Goal: Task Accomplishment & Management: Manage account settings

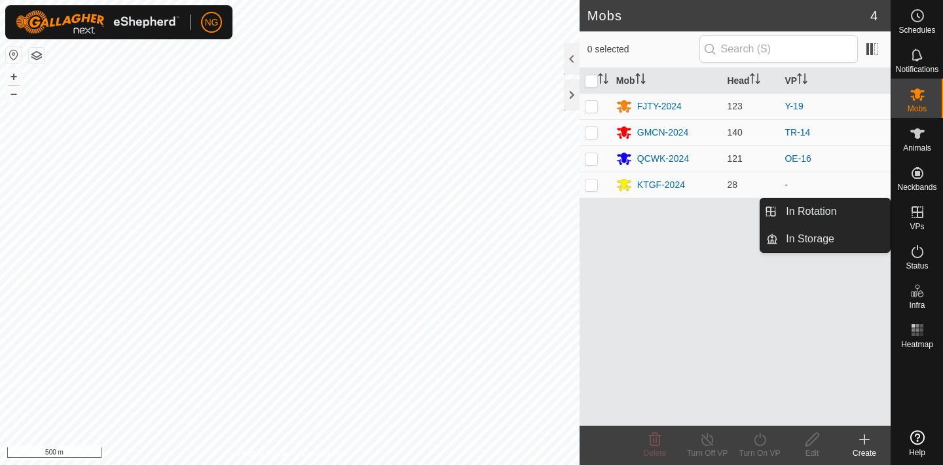
click at [865, 211] on link "In Rotation" at bounding box center [834, 212] width 112 height 26
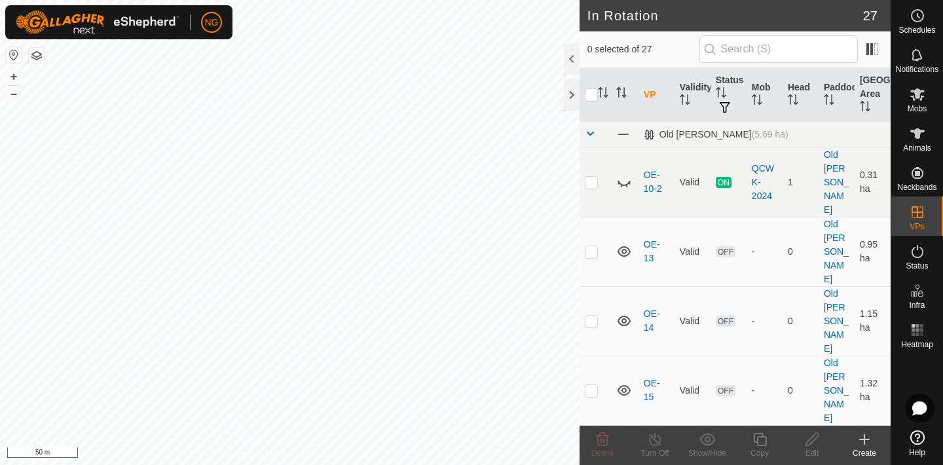
click at [866, 438] on icon at bounding box center [865, 440] width 16 height 16
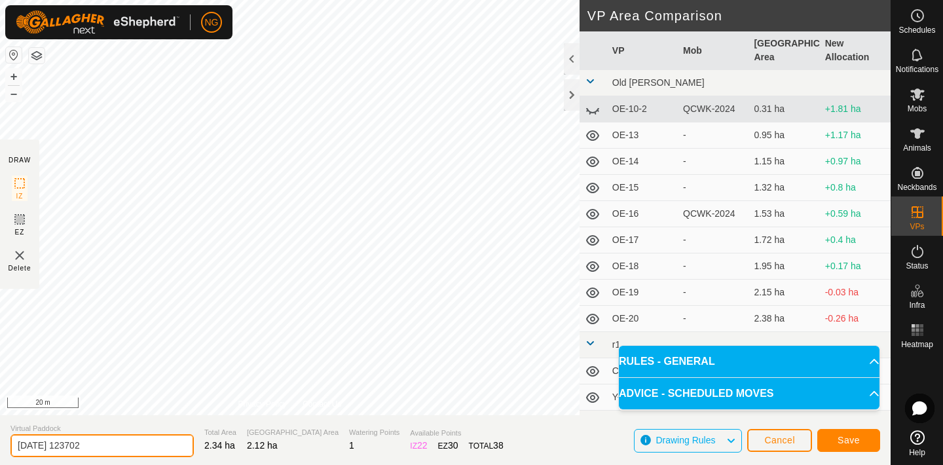
click at [115, 446] on input "[DATE] 123702" at bounding box center [101, 445] width 183 height 23
type input "2"
type input "CY-17"
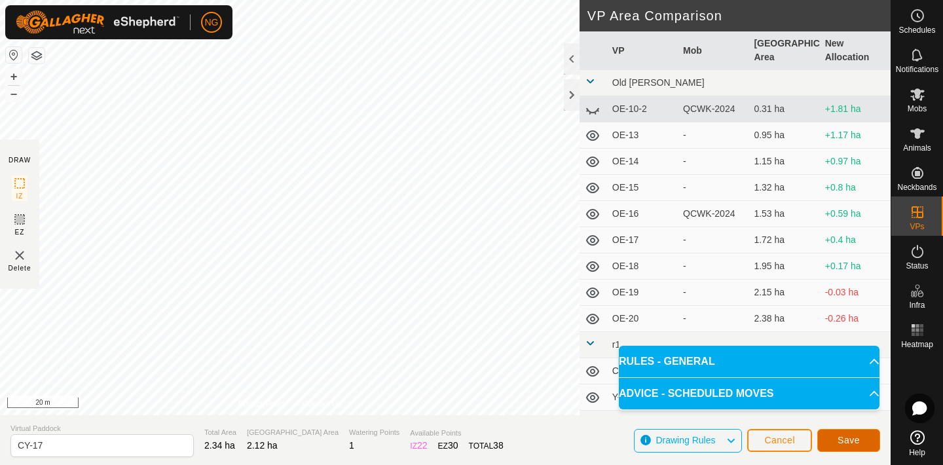
click at [839, 436] on span "Save" at bounding box center [849, 440] width 22 height 10
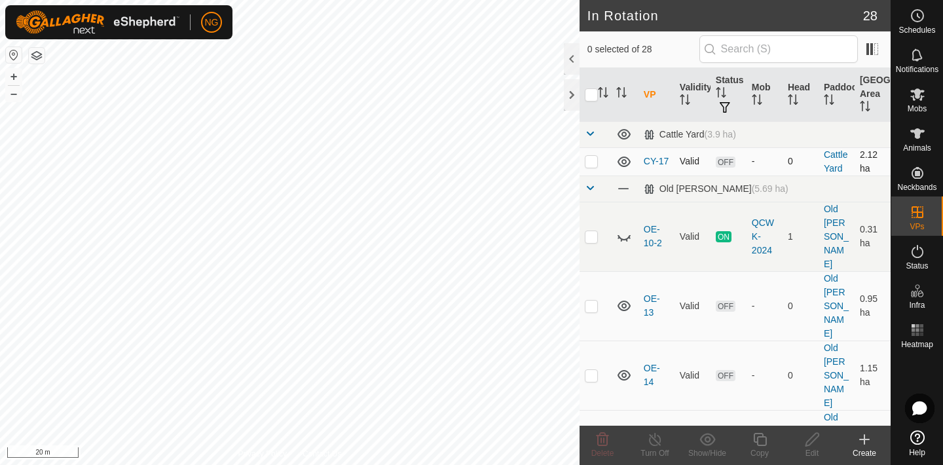
click at [591, 161] on p-checkbox at bounding box center [591, 161] width 13 height 10
checkbox input "true"
click at [762, 439] on icon at bounding box center [760, 440] width 16 height 16
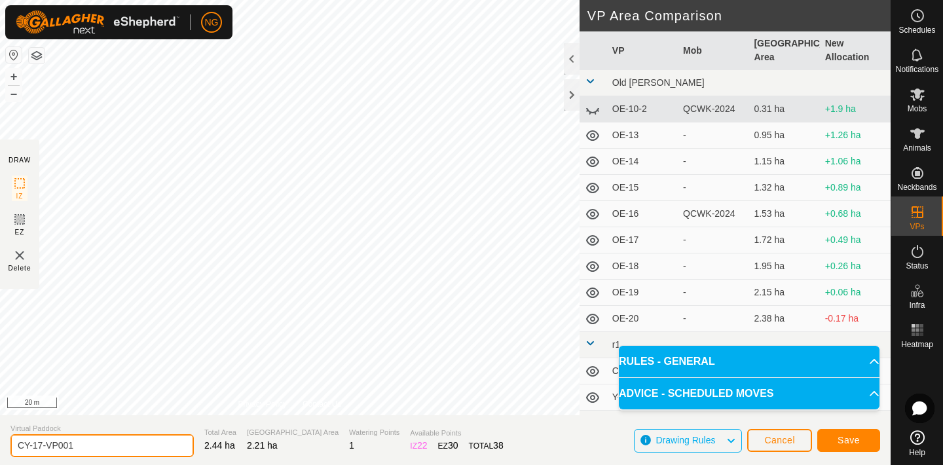
click at [83, 446] on input "CY-17-VP001" at bounding box center [101, 445] width 183 height 23
type input "CY-18"
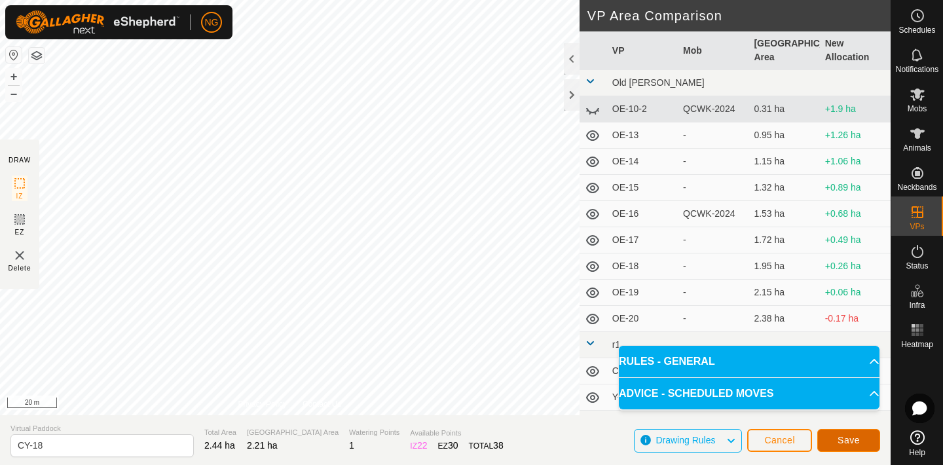
click at [853, 440] on span "Save" at bounding box center [849, 440] width 22 height 10
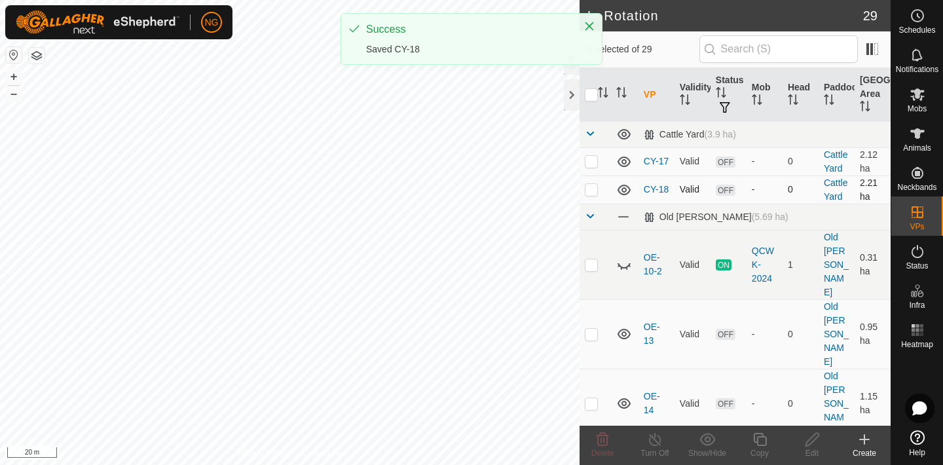
click at [593, 191] on p-checkbox at bounding box center [591, 189] width 13 height 10
checkbox input "true"
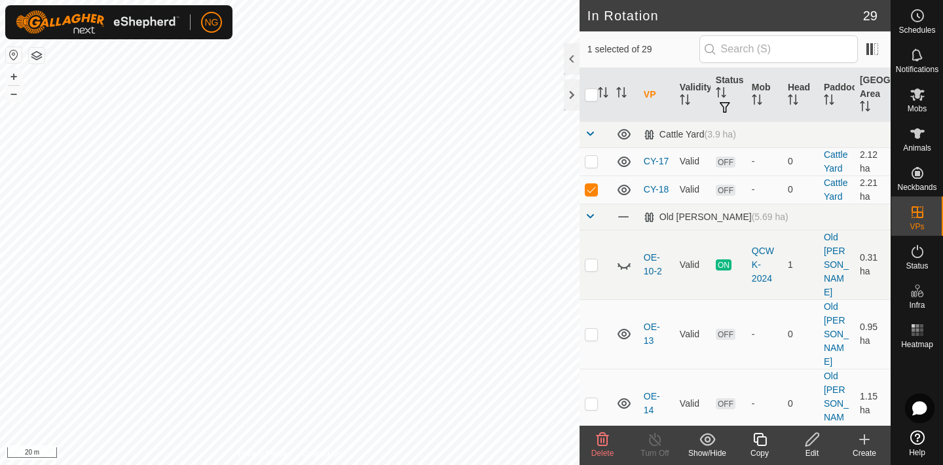
click at [758, 439] on icon at bounding box center [760, 440] width 16 height 16
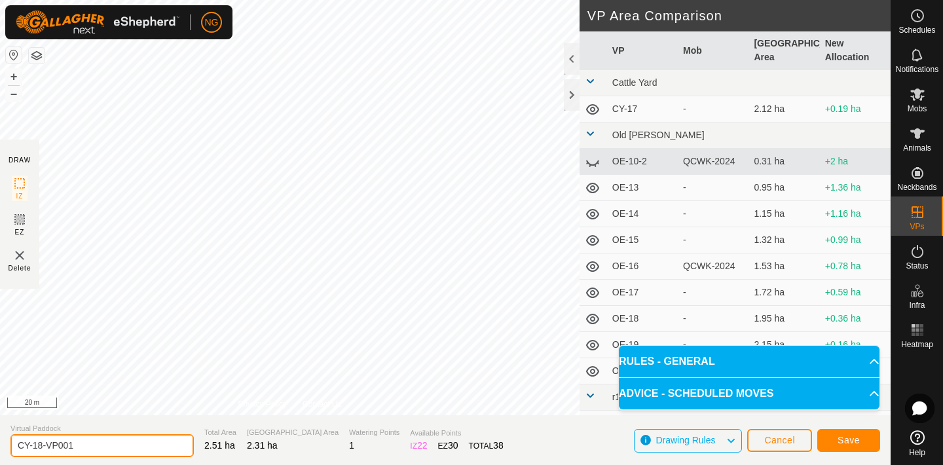
click at [96, 443] on input "CY-18-VP001" at bounding box center [101, 445] width 183 height 23
type input "CY-19"
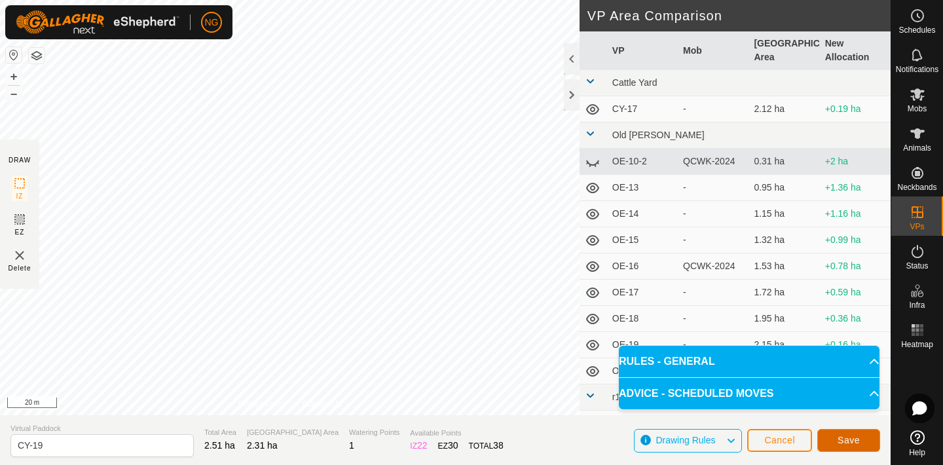
click at [844, 435] on span "Save" at bounding box center [849, 440] width 22 height 10
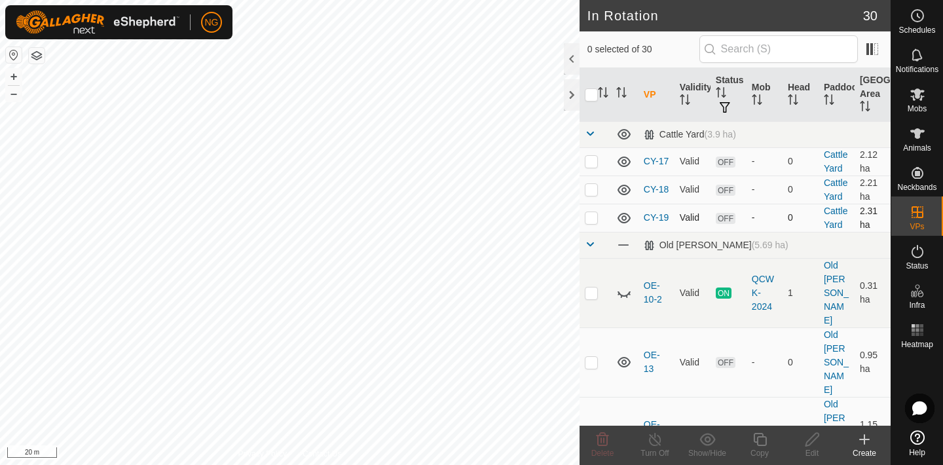
click at [592, 219] on p-checkbox at bounding box center [591, 217] width 13 height 10
checkbox input "true"
click at [758, 436] on icon at bounding box center [759, 439] width 13 height 13
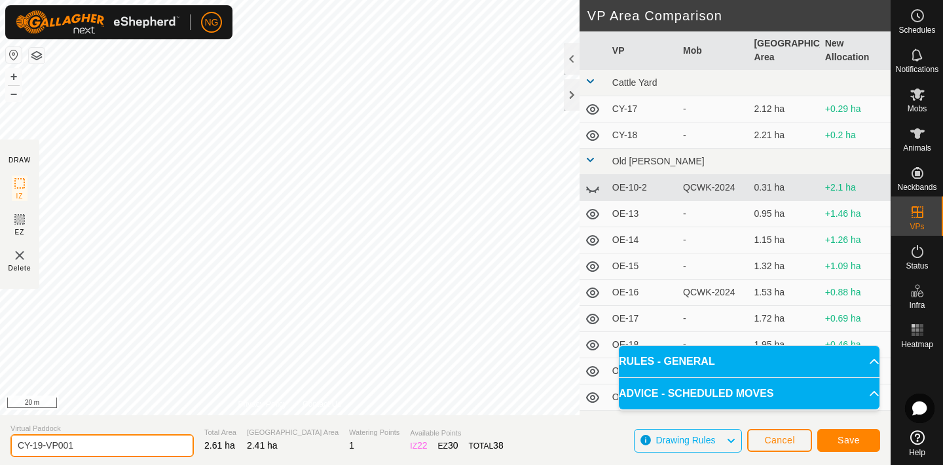
click at [79, 445] on input "CY-19-VP001" at bounding box center [101, 445] width 183 height 23
type input "CY-20"
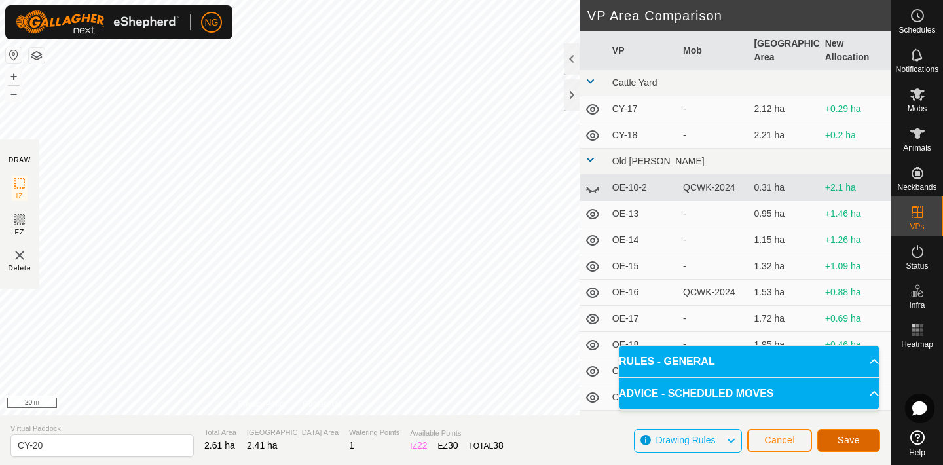
click at [844, 441] on span "Save" at bounding box center [849, 440] width 22 height 10
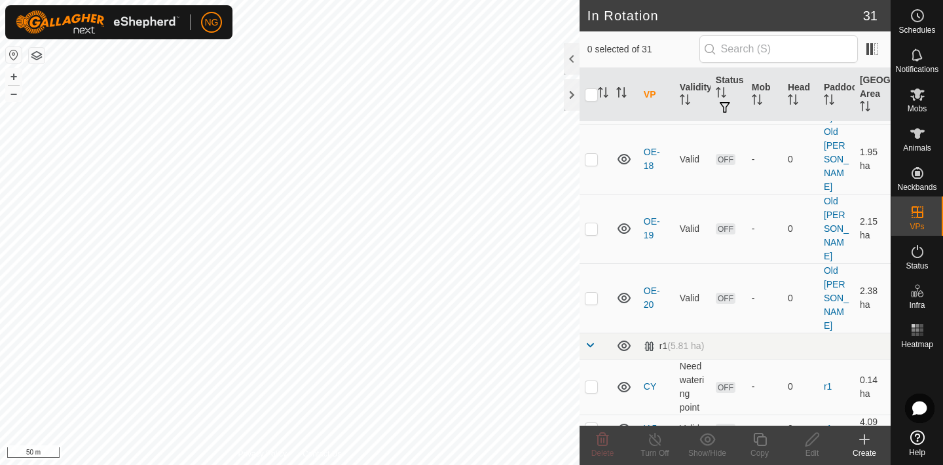
scroll to position [581, 0]
checkbox input "true"
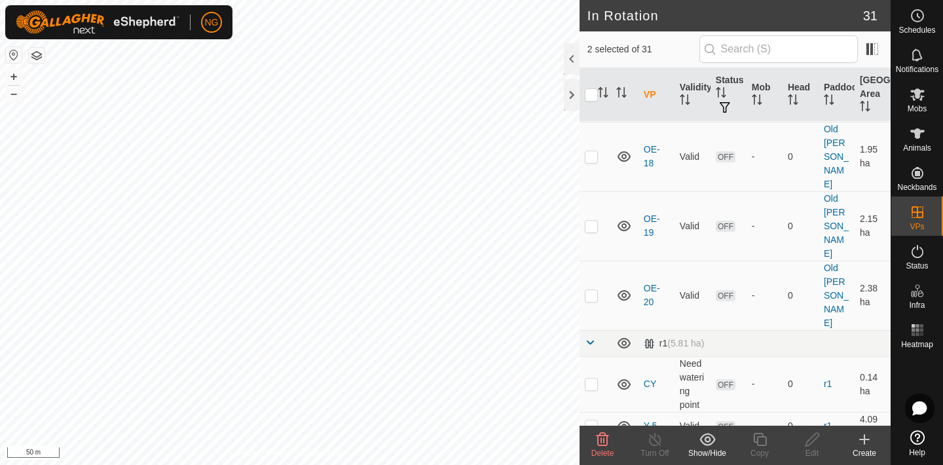
click at [599, 437] on icon at bounding box center [603, 440] width 16 height 16
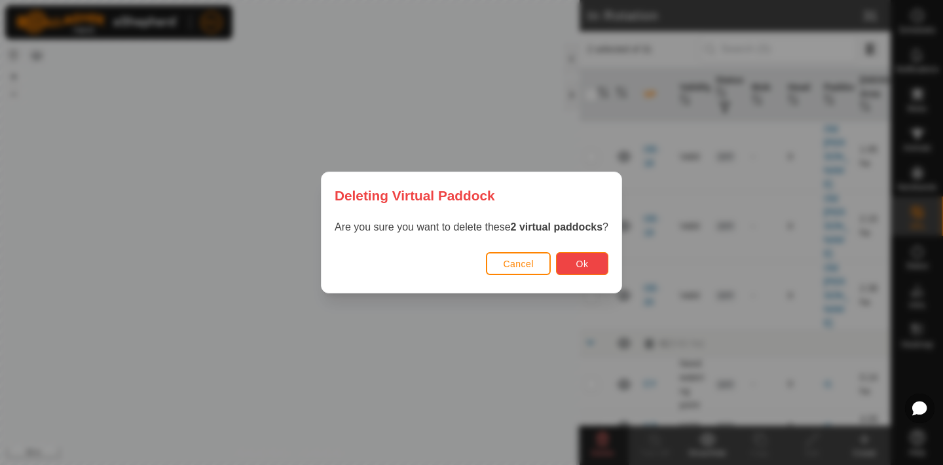
click at [575, 263] on button "Ok" at bounding box center [582, 263] width 52 height 23
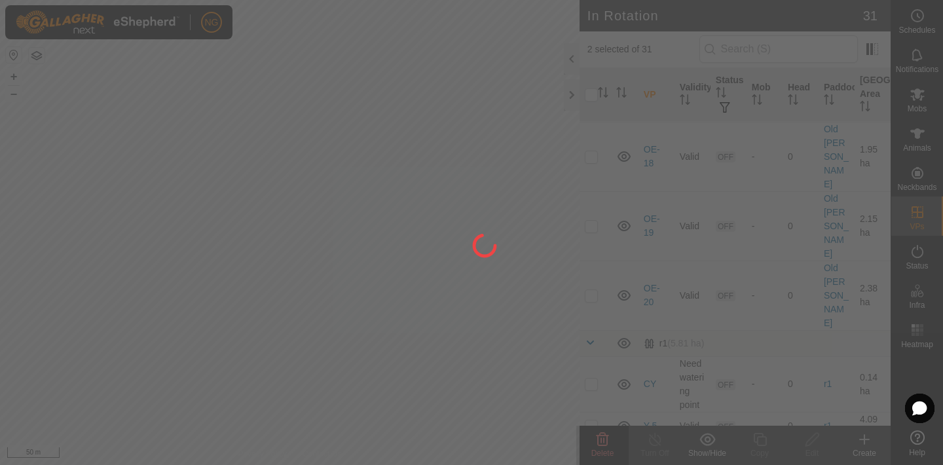
checkbox input "false"
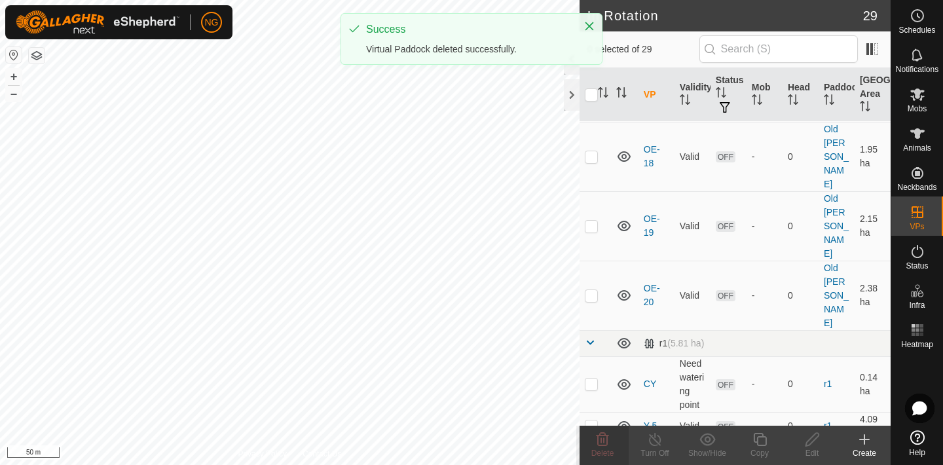
checkbox input "true"
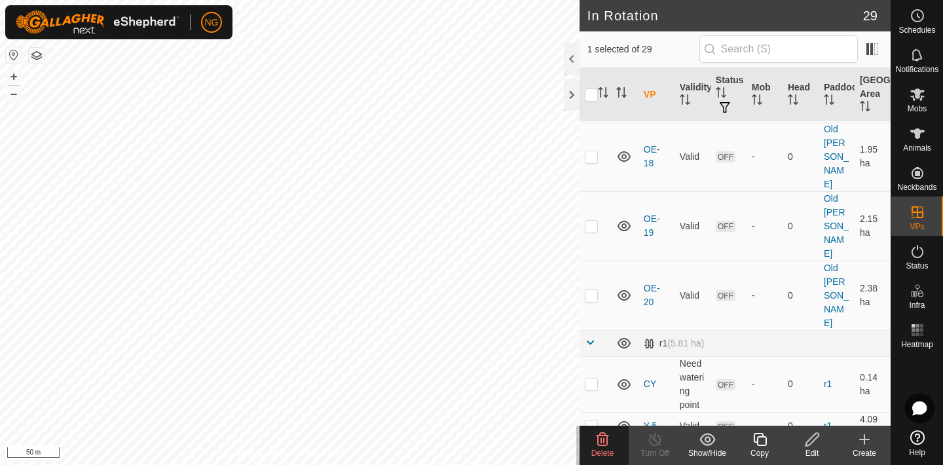
click at [759, 438] on icon at bounding box center [760, 440] width 16 height 16
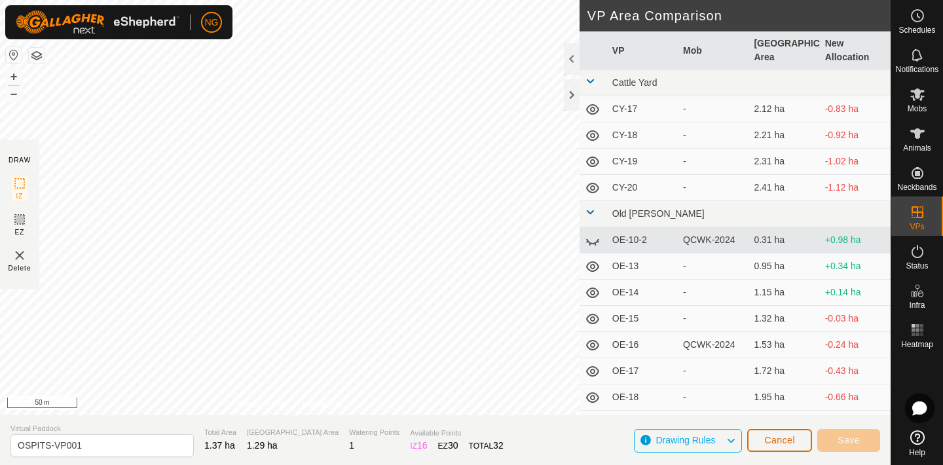
click at [780, 436] on span "Cancel" at bounding box center [780, 440] width 31 height 10
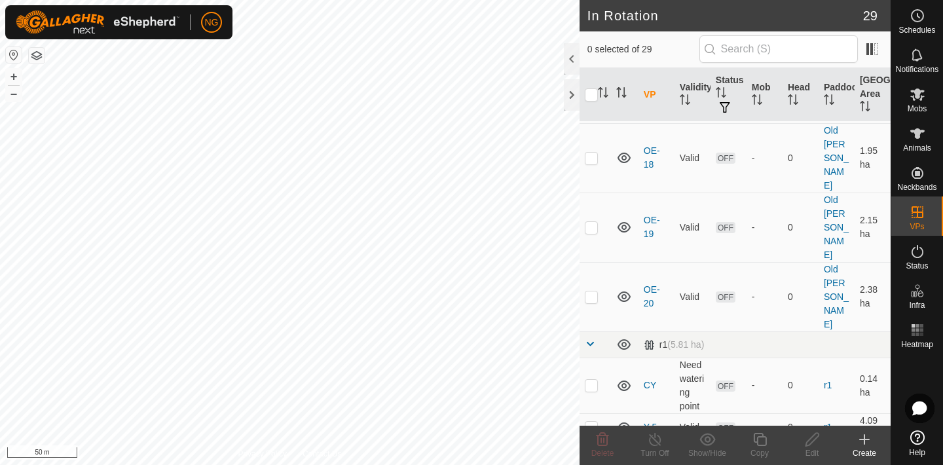
scroll to position [579, 0]
checkbox input "true"
click at [763, 436] on icon at bounding box center [759, 439] width 13 height 13
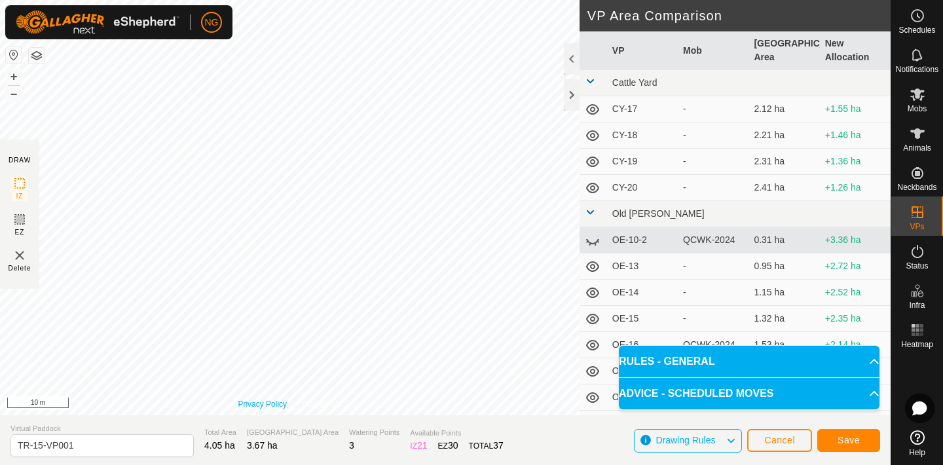
click at [273, 400] on div "Privacy Policy Contact Us IZ interior angle must be smaller than 280° (Current:…" at bounding box center [290, 207] width 580 height 415
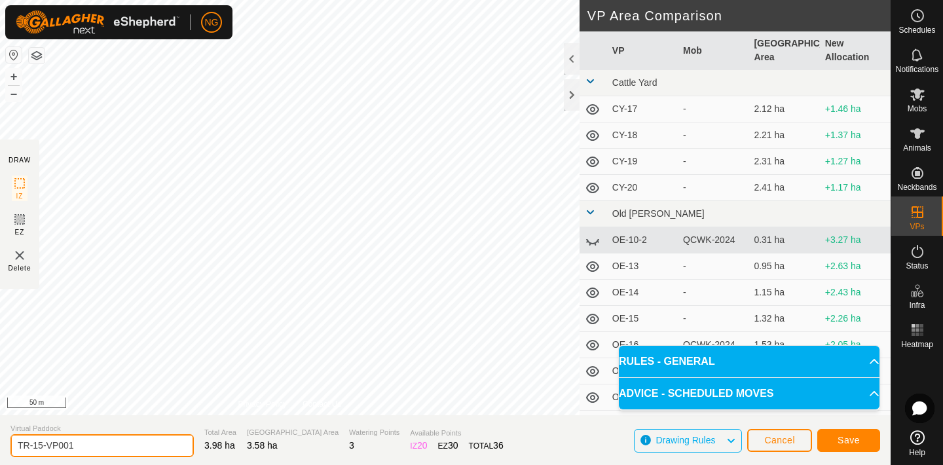
click at [102, 445] on input "TR-15-VP001" at bounding box center [101, 445] width 183 height 23
type input "T"
type input "TR-16"
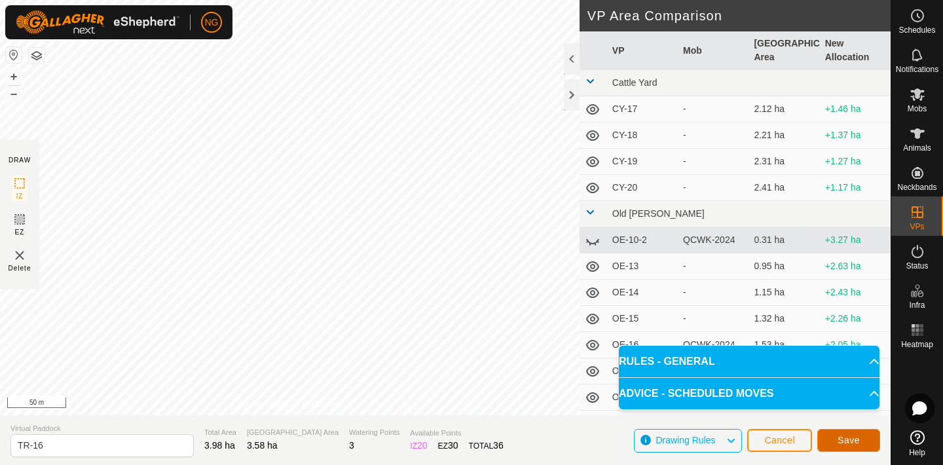
click at [859, 441] on span "Save" at bounding box center [849, 440] width 22 height 10
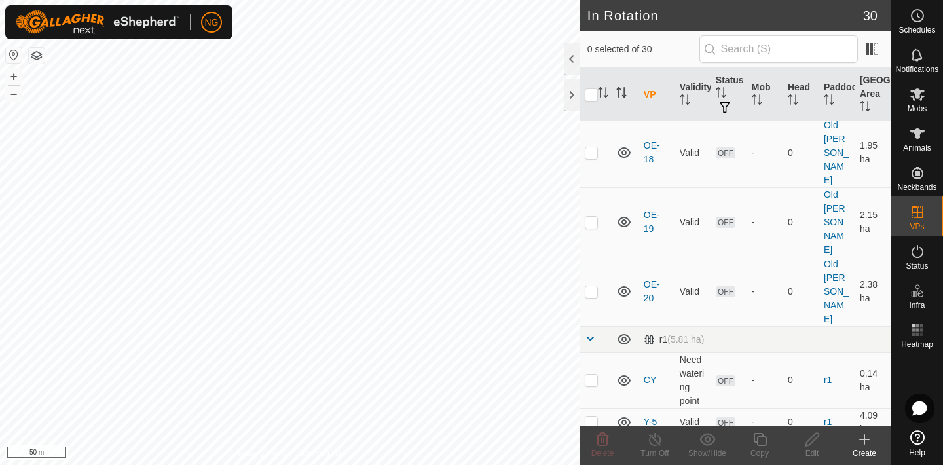
scroll to position [586, 0]
checkbox input "true"
click at [761, 440] on icon at bounding box center [760, 440] width 16 height 16
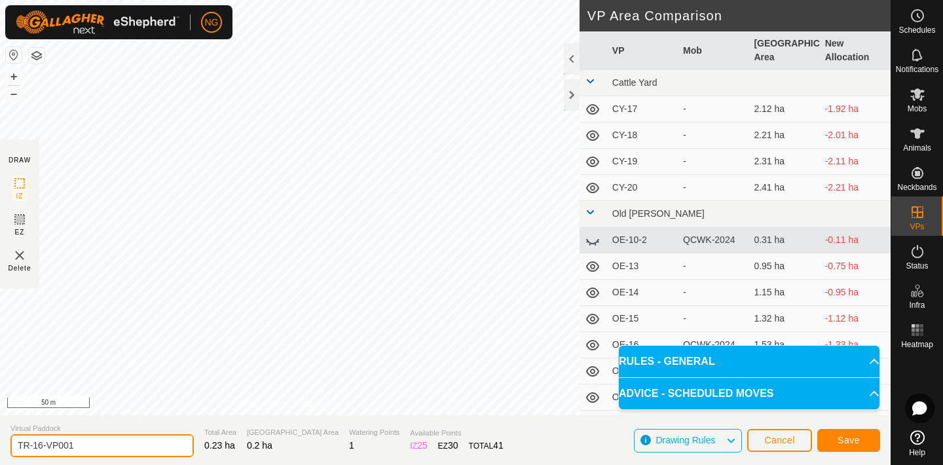
click at [84, 445] on input "TR-16-VP001" at bounding box center [101, 445] width 183 height 23
type input "TR-17"
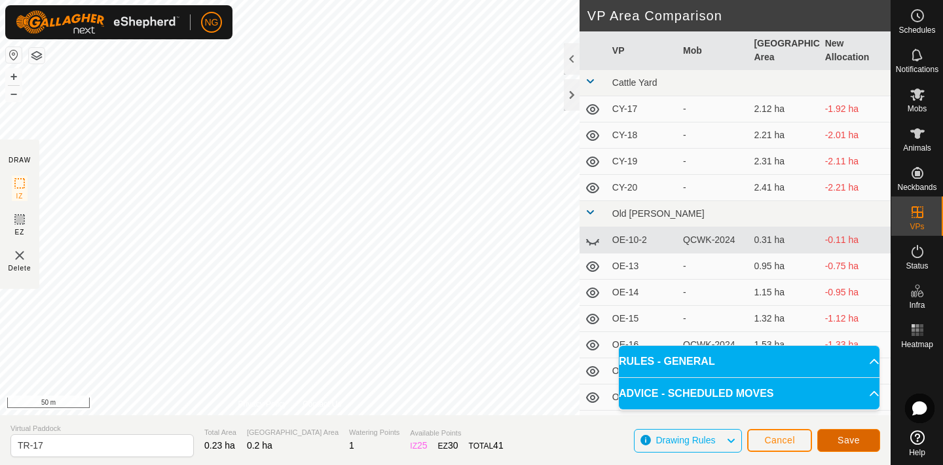
click at [848, 437] on span "Save" at bounding box center [849, 440] width 22 height 10
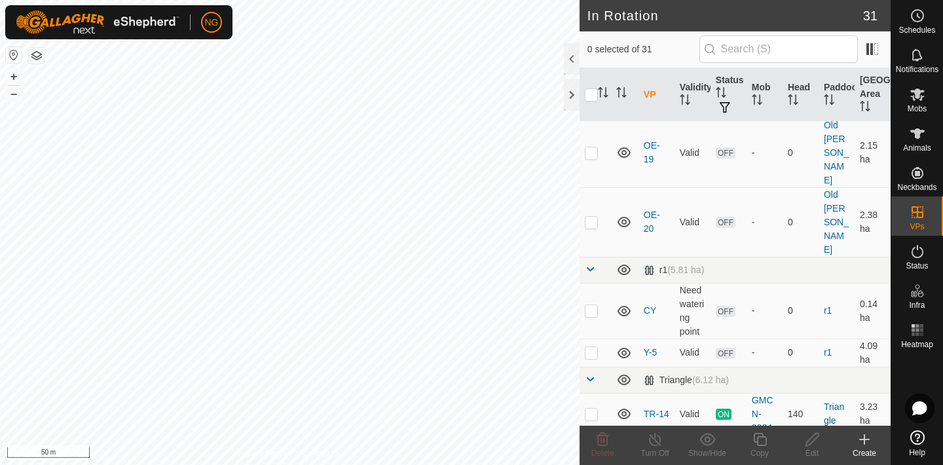
scroll to position [654, 0]
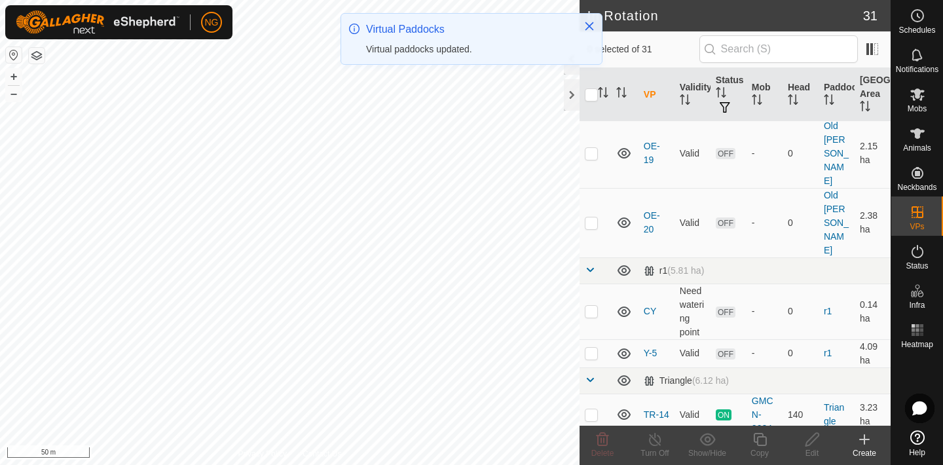
click at [591, 444] on p-checkbox at bounding box center [591, 449] width 13 height 10
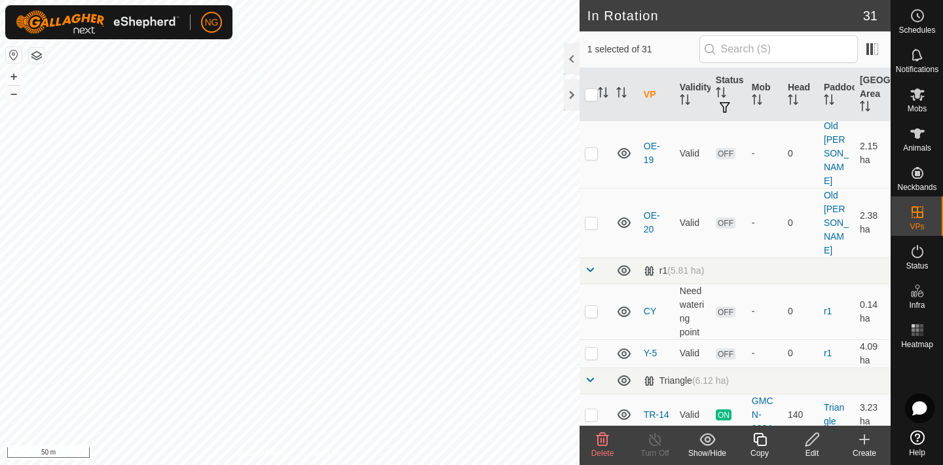
click at [591, 444] on p-checkbox at bounding box center [591, 449] width 13 height 10
checkbox input "false"
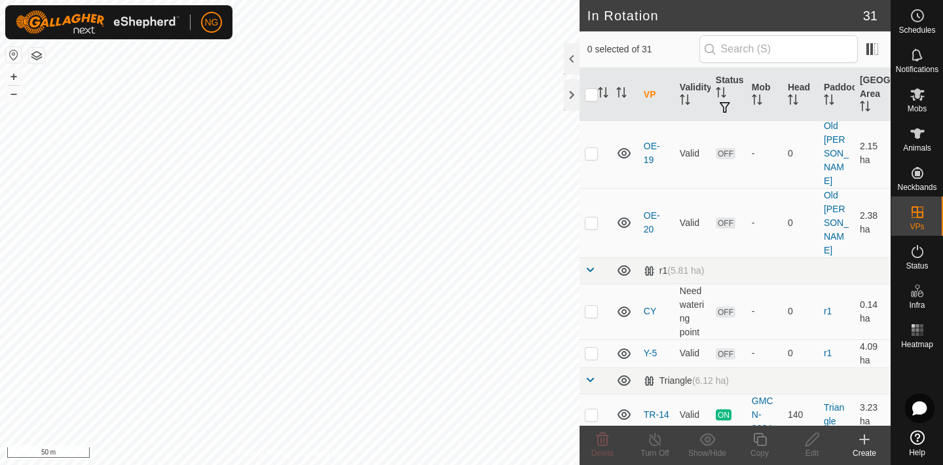
click at [592, 444] on p-checkbox at bounding box center [591, 449] width 13 height 10
click at [600, 443] on icon at bounding box center [603, 440] width 16 height 16
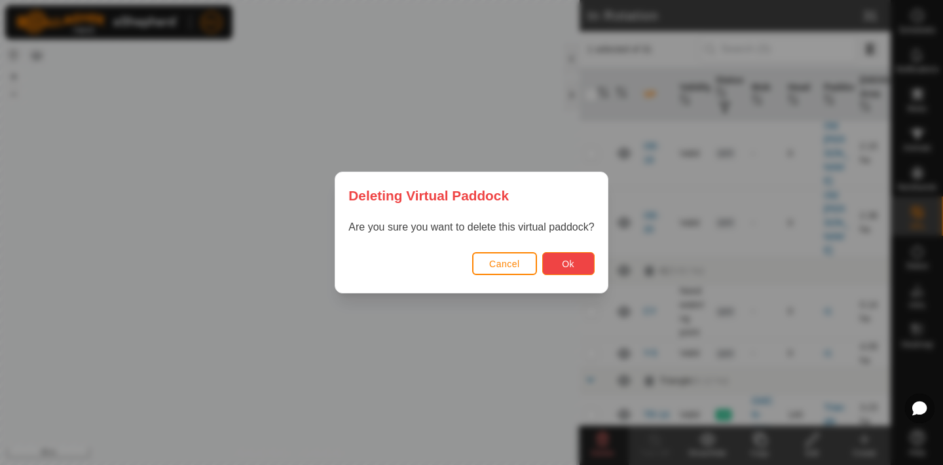
click at [579, 261] on button "Ok" at bounding box center [568, 263] width 52 height 23
checkbox input "false"
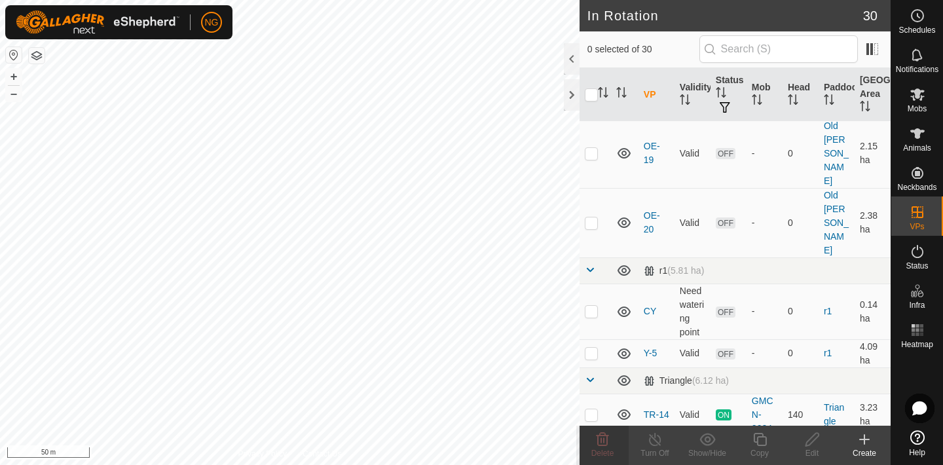
click at [589, 444] on p-checkbox at bounding box center [591, 449] width 13 height 10
checkbox input "true"
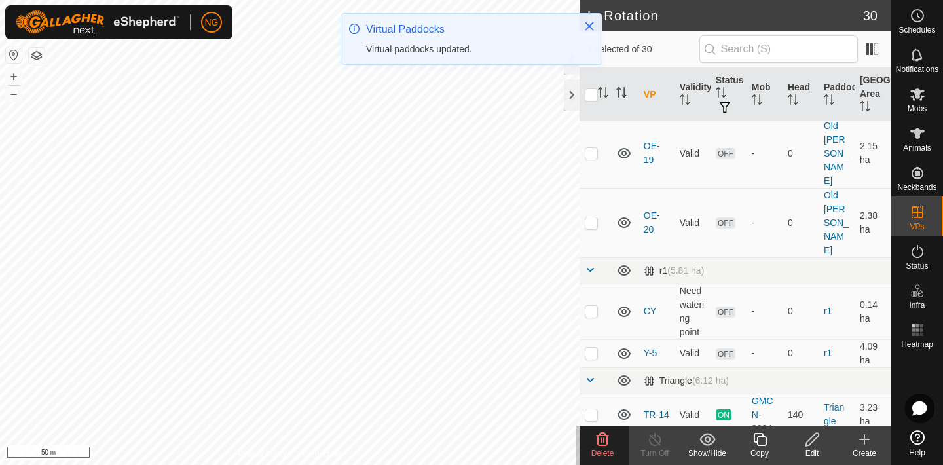
click at [808, 439] on icon at bounding box center [813, 440] width 16 height 16
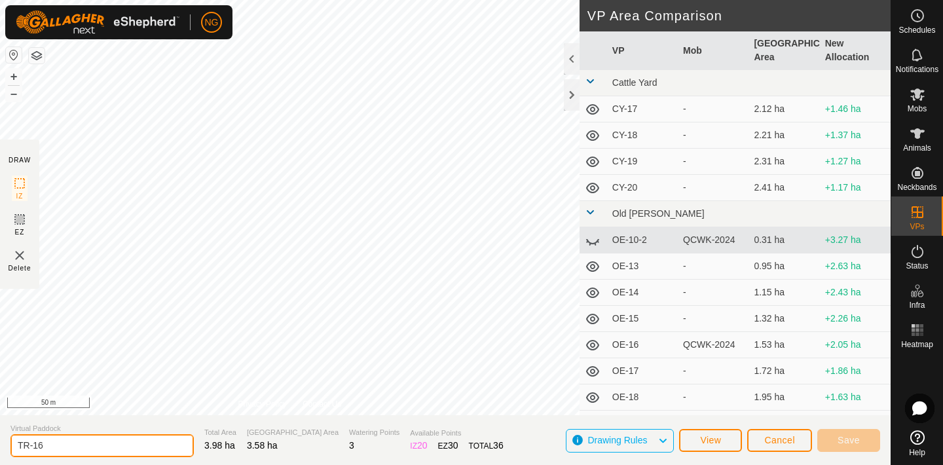
click at [72, 448] on input "TR-16" at bounding box center [101, 445] width 183 height 23
type input "TR-18"
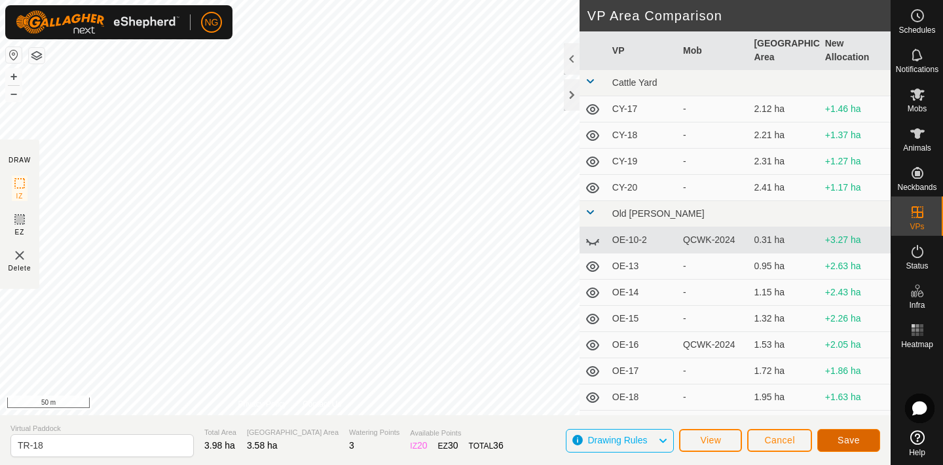
click at [841, 437] on span "Save" at bounding box center [849, 440] width 22 height 10
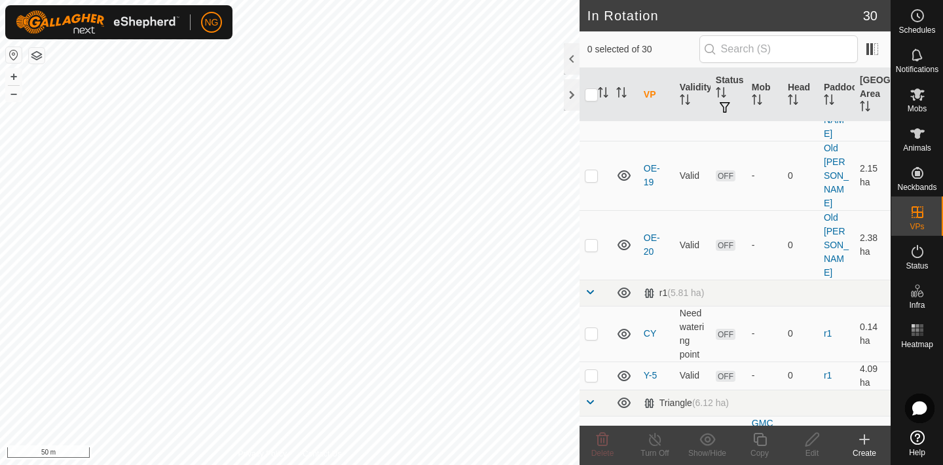
scroll to position [635, 0]
click at [591, 463] on p-checkbox at bounding box center [591, 468] width 13 height 10
checkbox input "true"
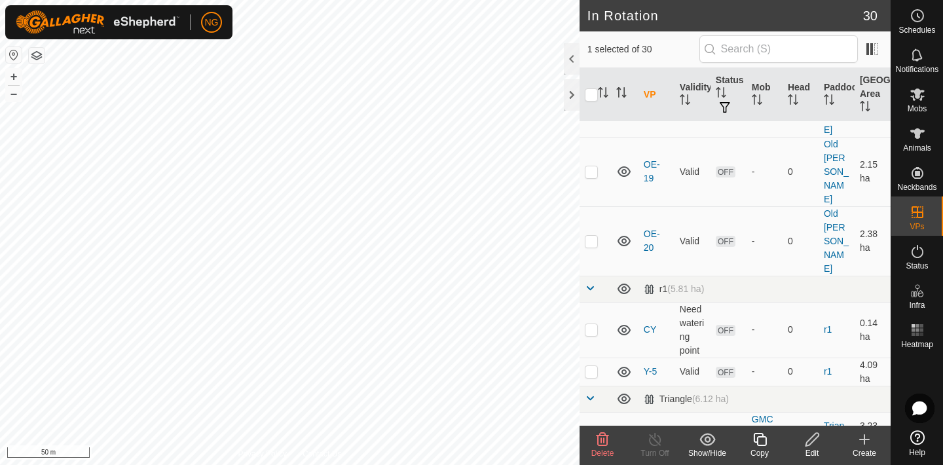
click at [813, 442] on icon at bounding box center [812, 439] width 13 height 13
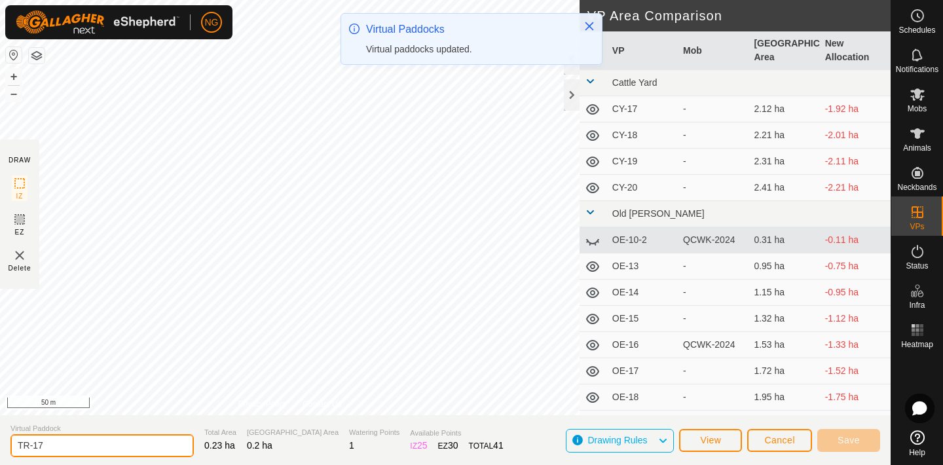
click at [56, 445] on input "TR-17" at bounding box center [101, 445] width 183 height 23
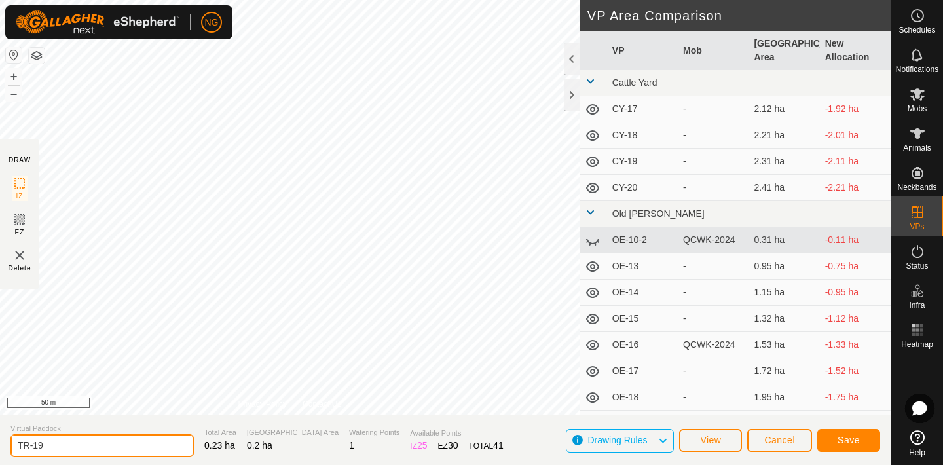
type input "TR-19"
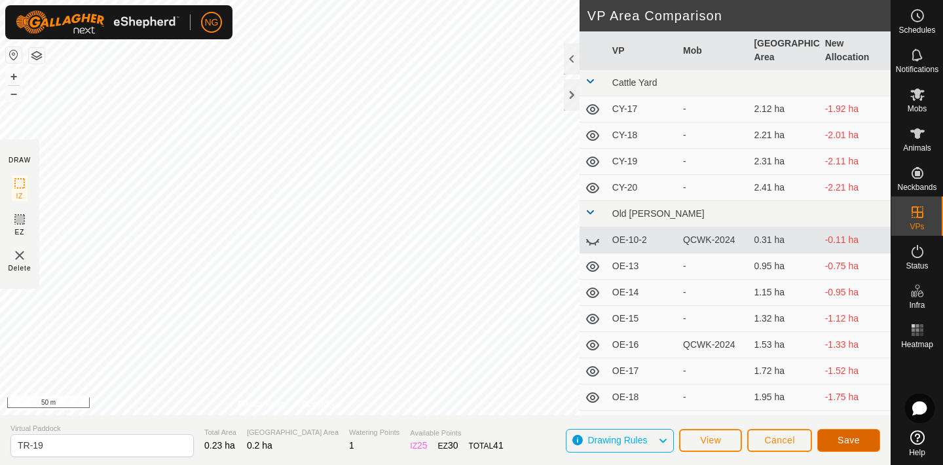
click at [827, 438] on button "Save" at bounding box center [849, 440] width 63 height 23
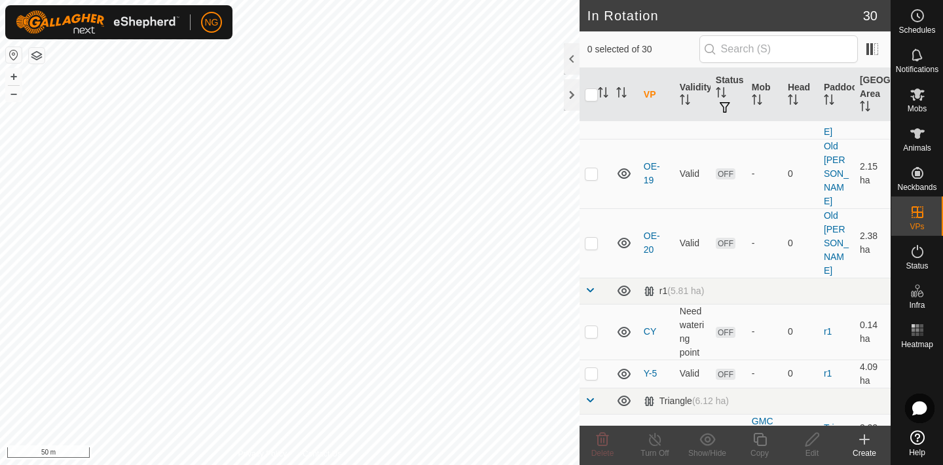
scroll to position [639, 0]
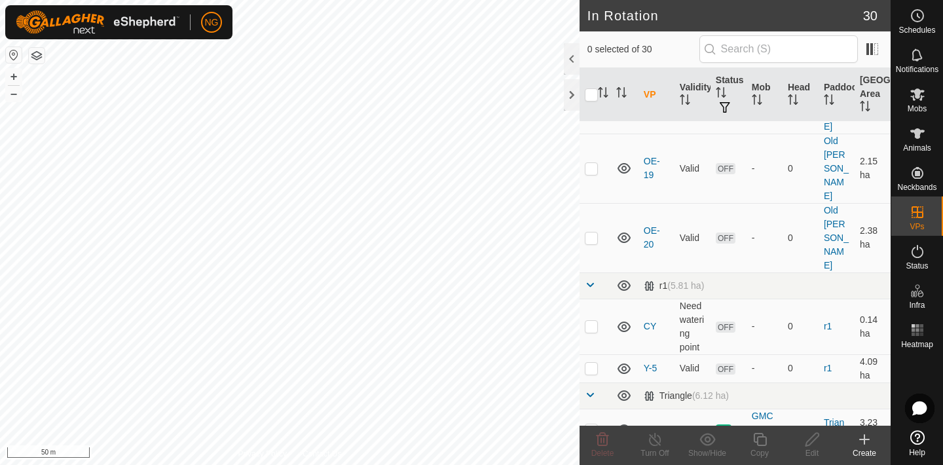
checkbox input "true"
click at [762, 440] on icon at bounding box center [760, 440] width 16 height 16
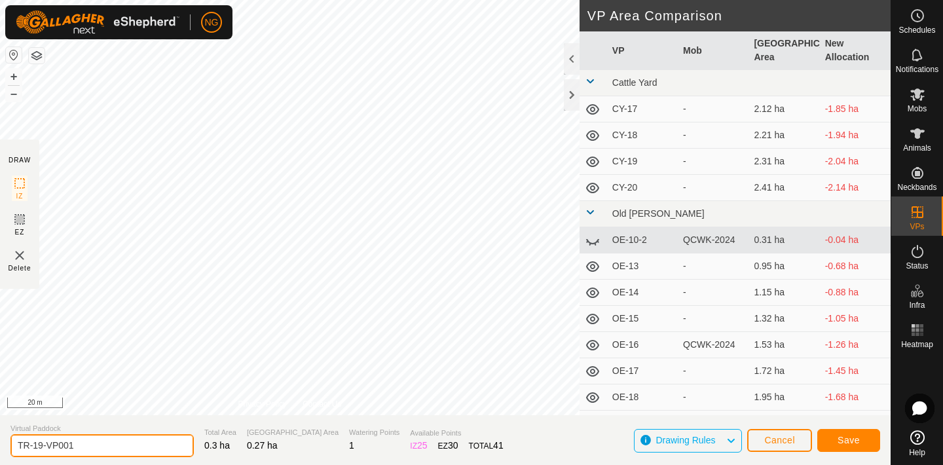
click at [86, 444] on input "TR-19-VP001" at bounding box center [101, 445] width 183 height 23
type input "TR-20"
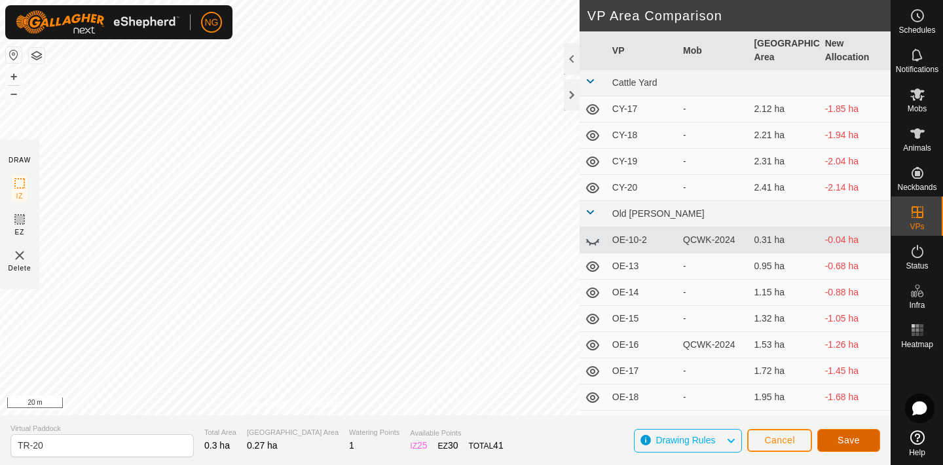
click at [838, 440] on span "Save" at bounding box center [849, 440] width 22 height 10
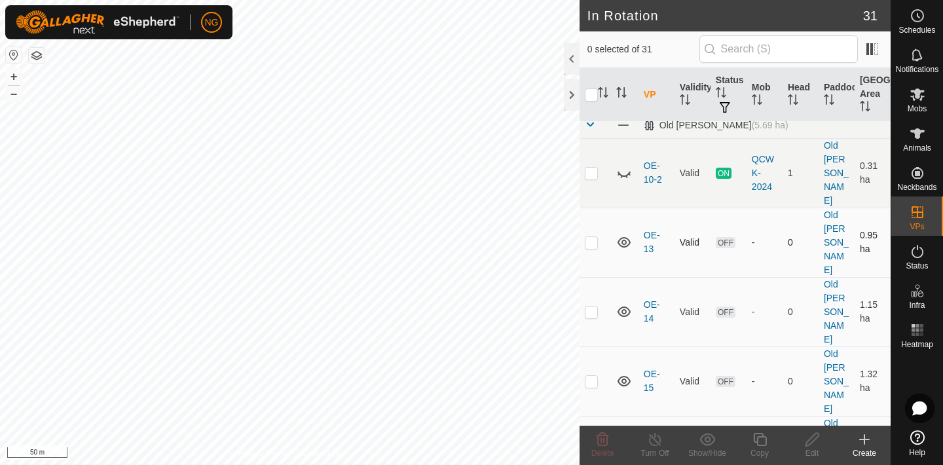
scroll to position [155, 0]
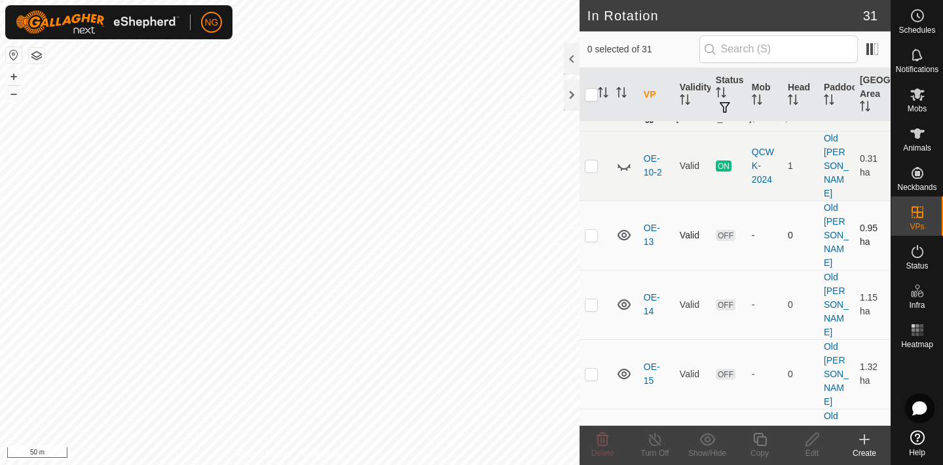
click at [591, 230] on p-checkbox at bounding box center [591, 235] width 13 height 10
checkbox input "true"
click at [592, 299] on p-checkbox at bounding box center [591, 304] width 13 height 10
checkbox input "true"
click at [589, 369] on p-checkbox at bounding box center [591, 374] width 13 height 10
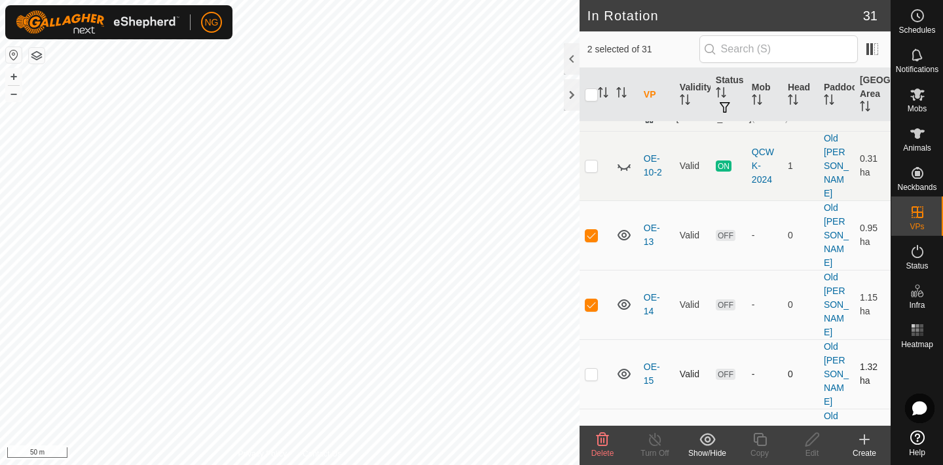
checkbox input "true"
click at [601, 437] on icon at bounding box center [603, 440] width 16 height 16
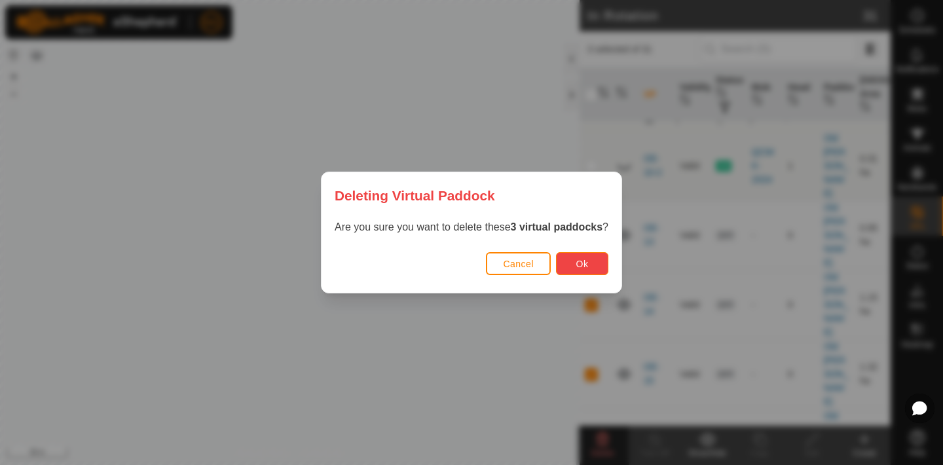
click at [590, 259] on button "Ok" at bounding box center [582, 263] width 52 height 23
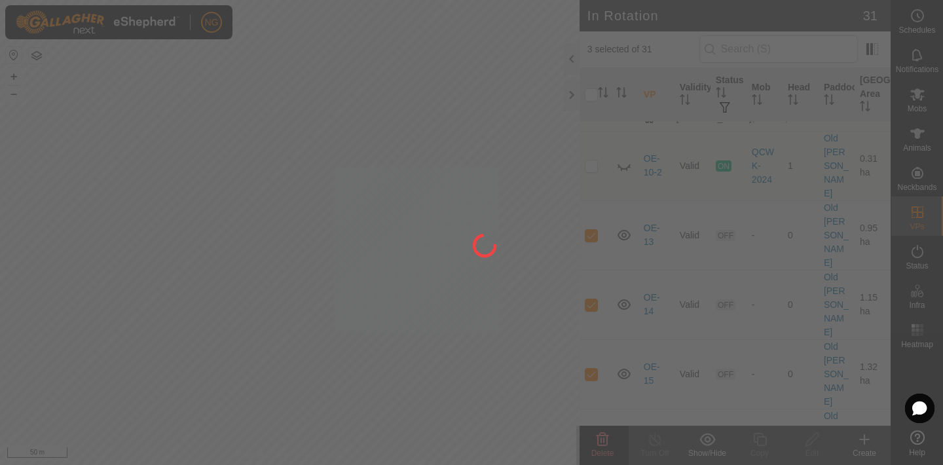
checkbox input "false"
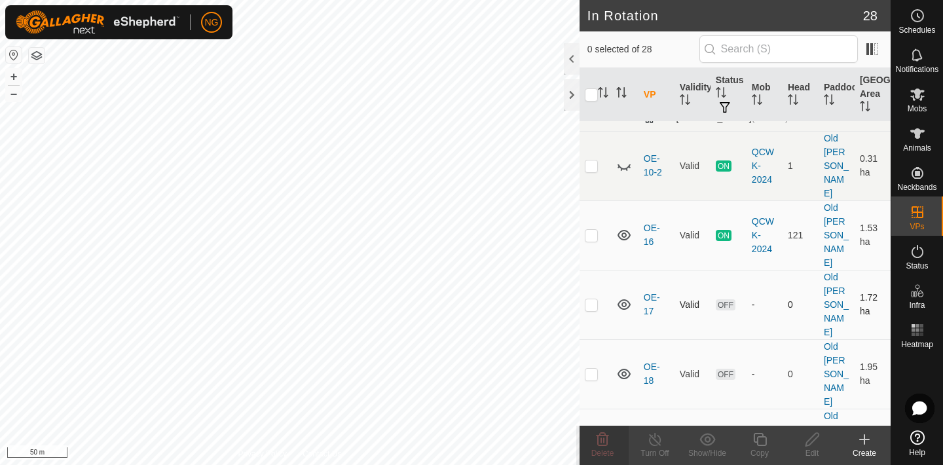
click at [662, 243] on div "In Rotation 28 0 selected of 28 VP Validity Status Mob Head Paddock Grazing Are…" at bounding box center [445, 232] width 891 height 465
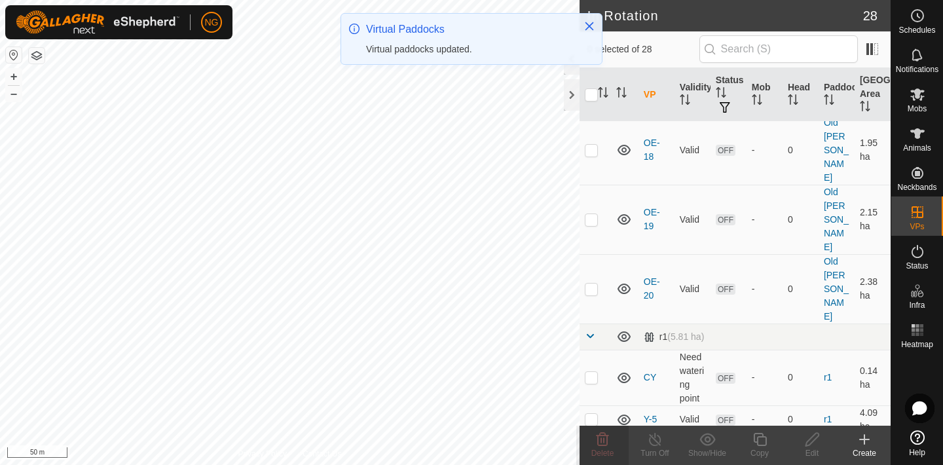
scroll to position [375, 0]
click at [585, 252] on div "In Rotation 28 0 selected of 28 VP Validity Status Mob Head Paddock Grazing Are…" at bounding box center [445, 232] width 891 height 465
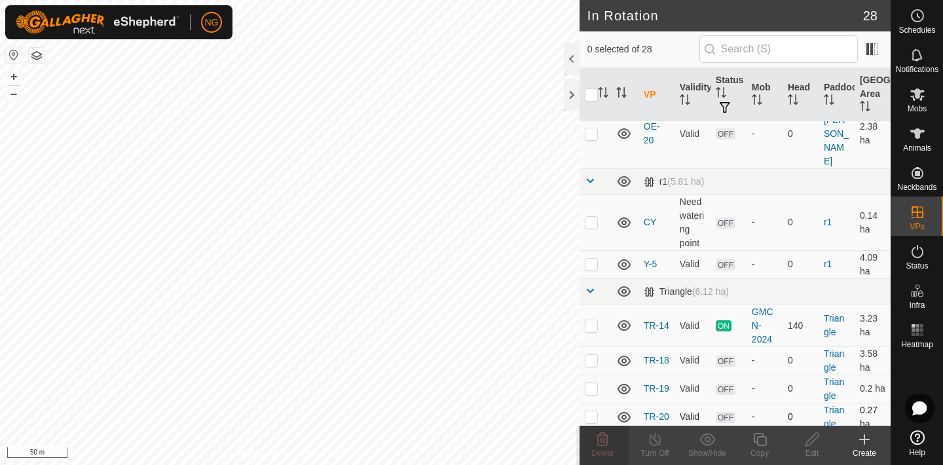
scroll to position [537, 0]
click at [594, 330] on div "In Rotation 28 0 selected of 28 VP Validity Status Mob Head Paddock Grazing Are…" at bounding box center [445, 232] width 891 height 465
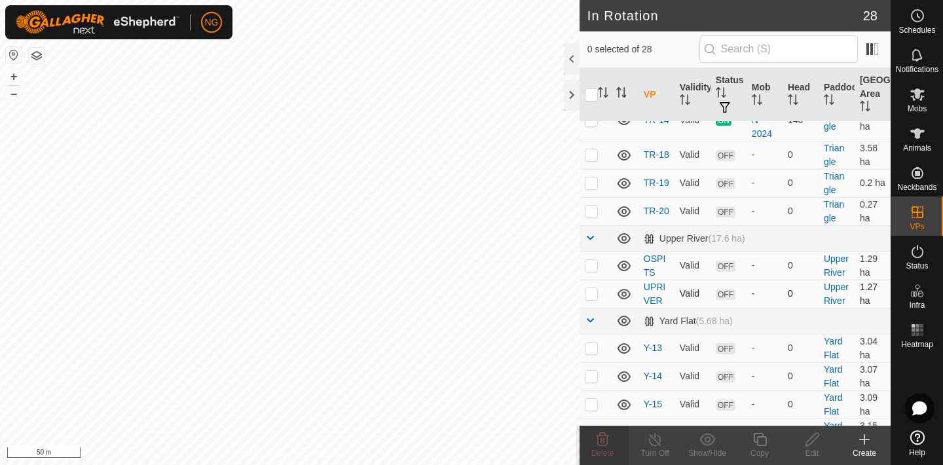
scroll to position [736, 0]
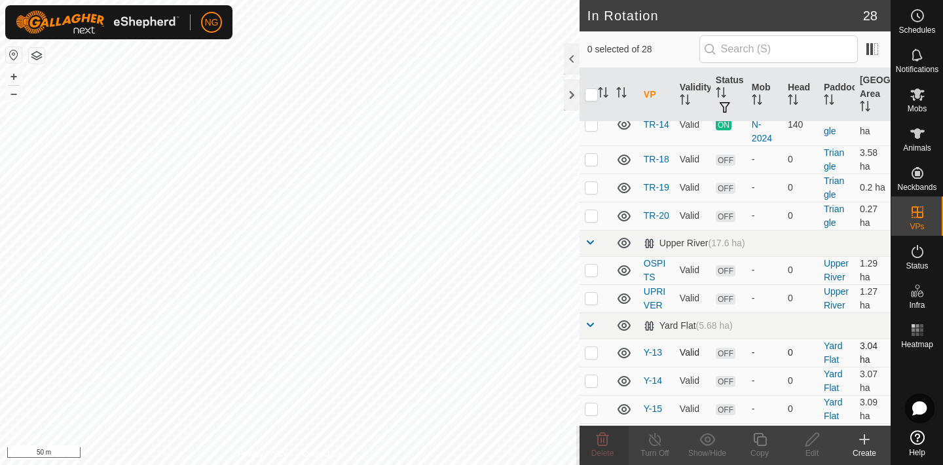
click at [592, 347] on p-checkbox at bounding box center [591, 352] width 13 height 10
checkbox input "true"
click at [591, 375] on p-checkbox at bounding box center [591, 380] width 13 height 10
checkbox input "true"
click at [591, 404] on p-checkbox at bounding box center [591, 409] width 13 height 10
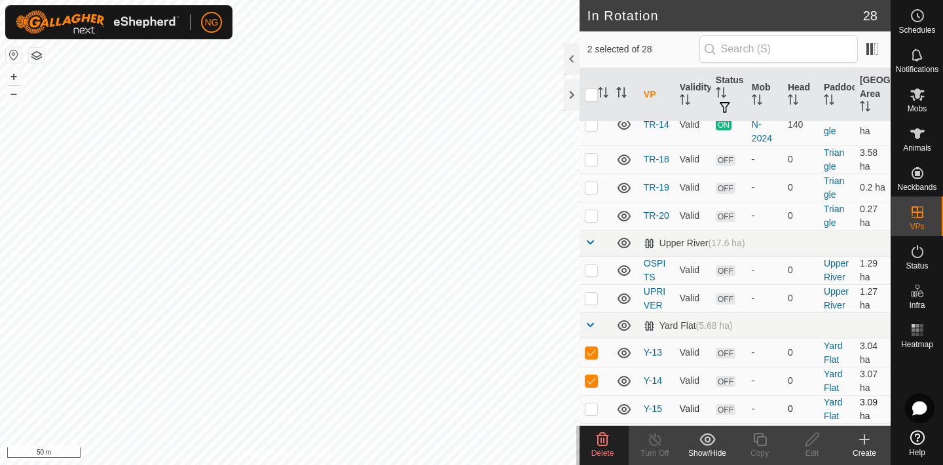
checkbox input "true"
click at [592, 432] on p-checkbox at bounding box center [591, 437] width 13 height 10
checkbox input "true"
click at [592, 460] on p-checkbox at bounding box center [591, 465] width 13 height 10
click at [590, 460] on p-checkbox at bounding box center [591, 465] width 13 height 10
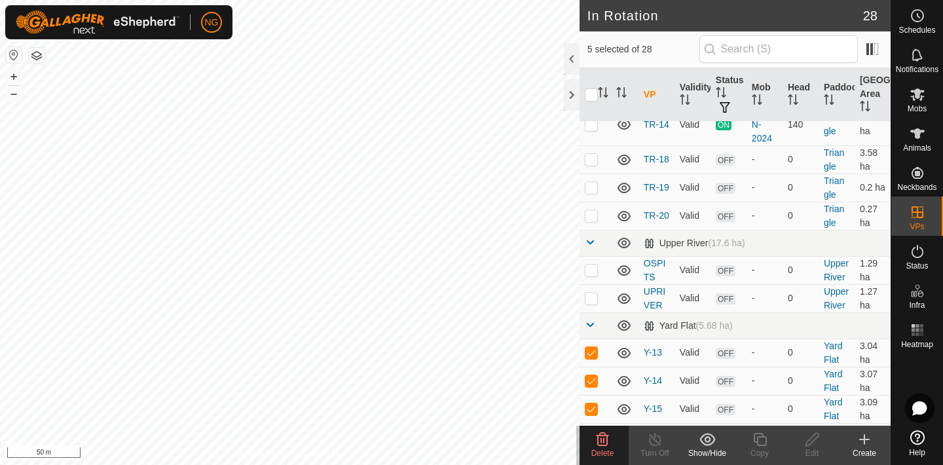
checkbox input "false"
checkbox input "true"
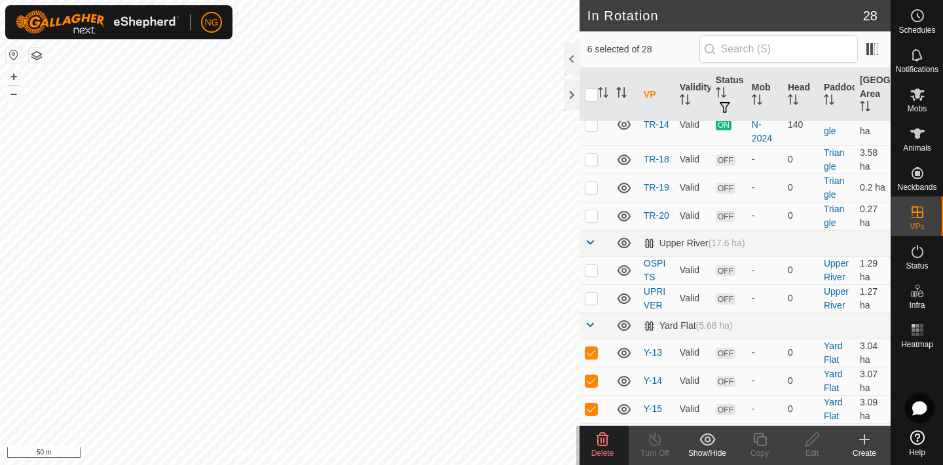
click at [599, 438] on icon at bounding box center [603, 440] width 16 height 16
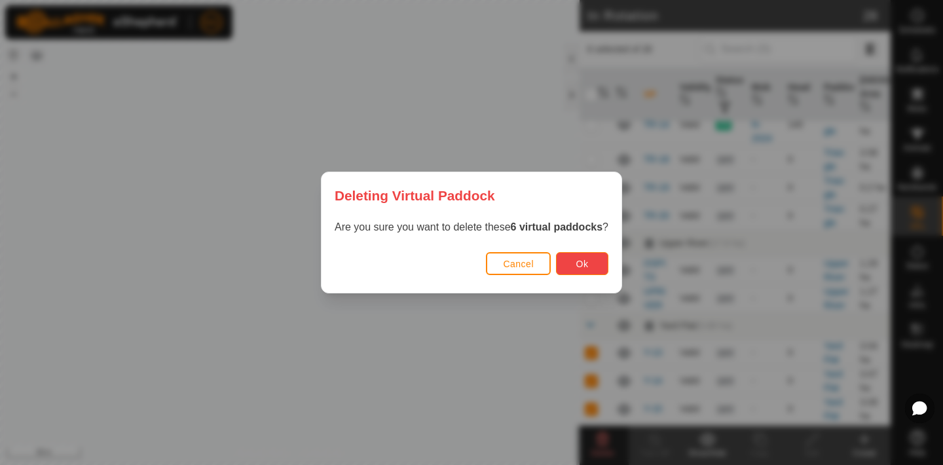
click at [590, 267] on button "Ok" at bounding box center [582, 263] width 52 height 23
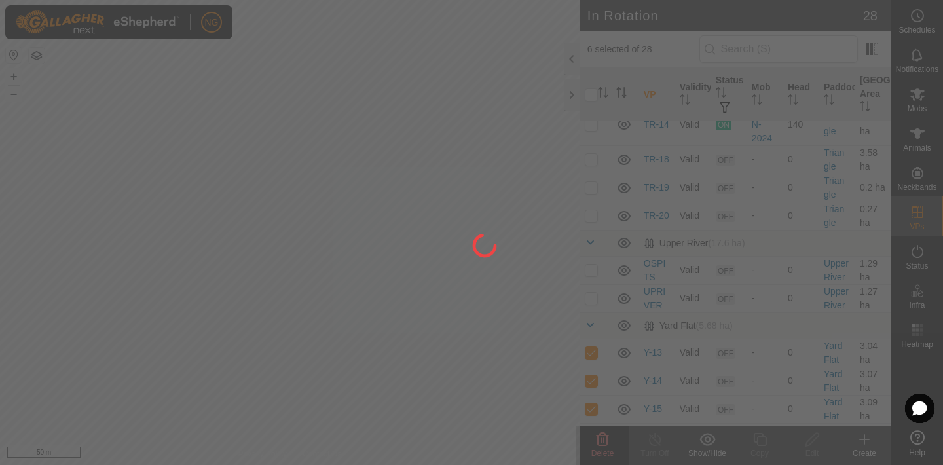
checkbox input "false"
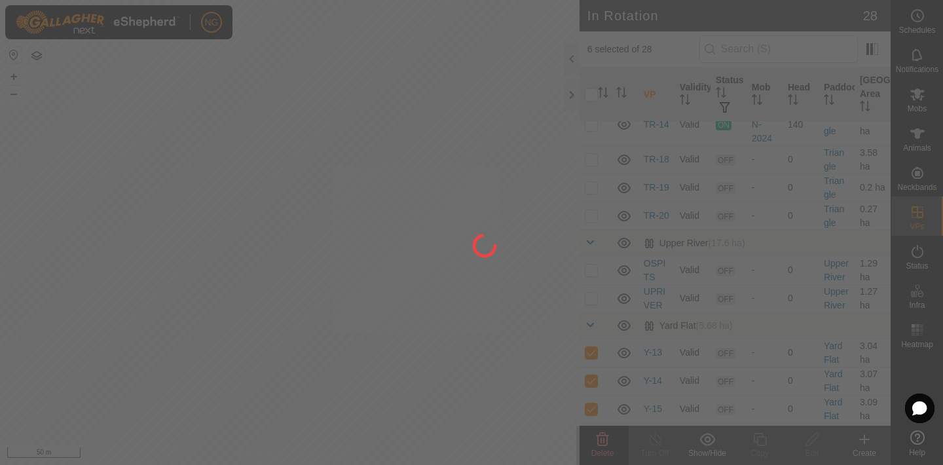
checkbox input "false"
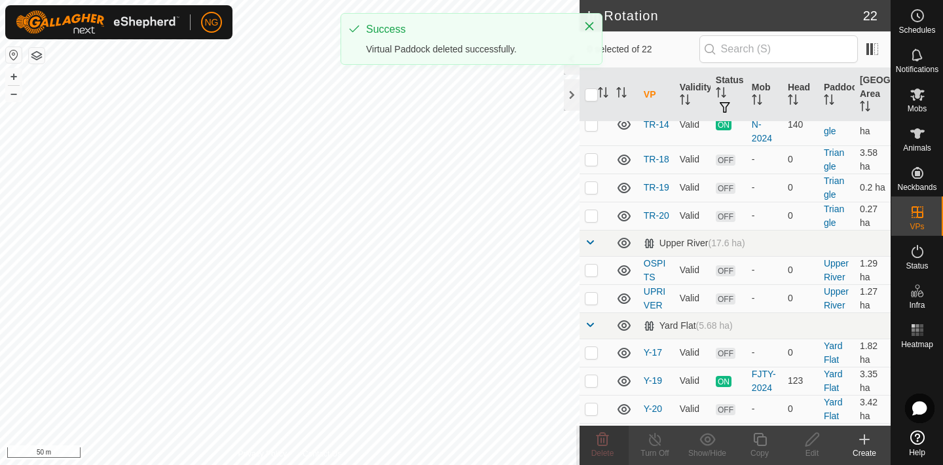
scroll to position [596, 0]
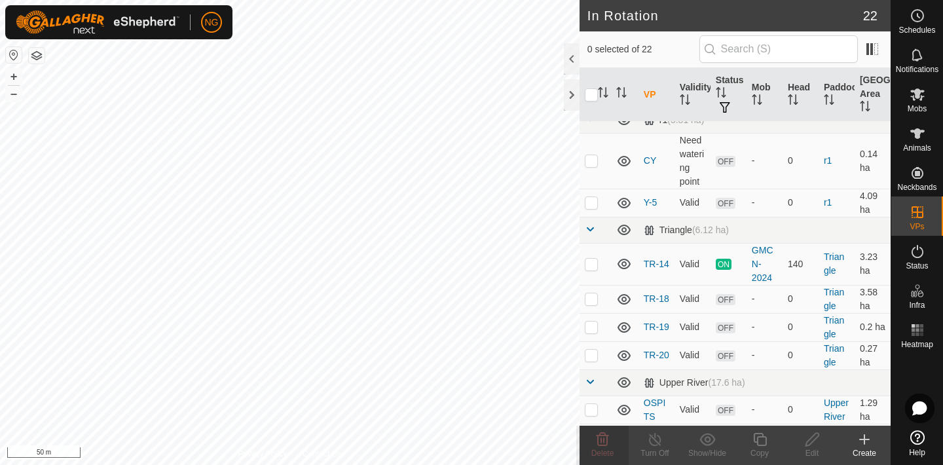
checkbox input "true"
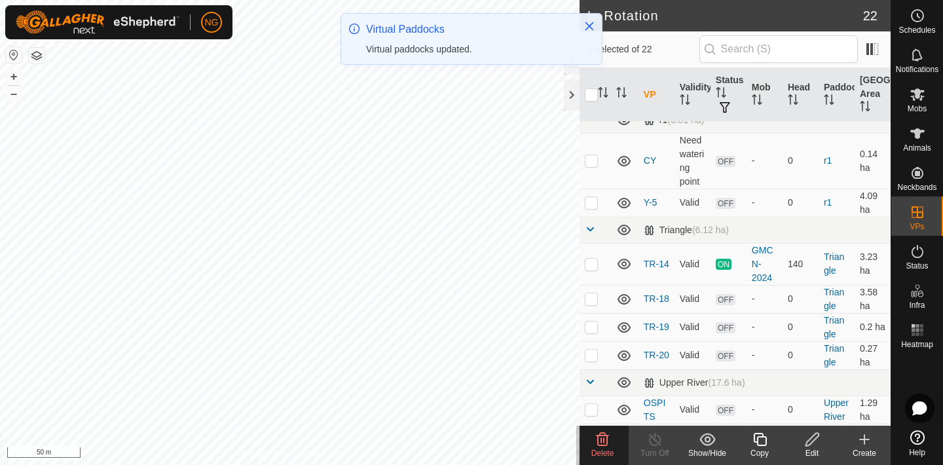
scroll to position [0, 0]
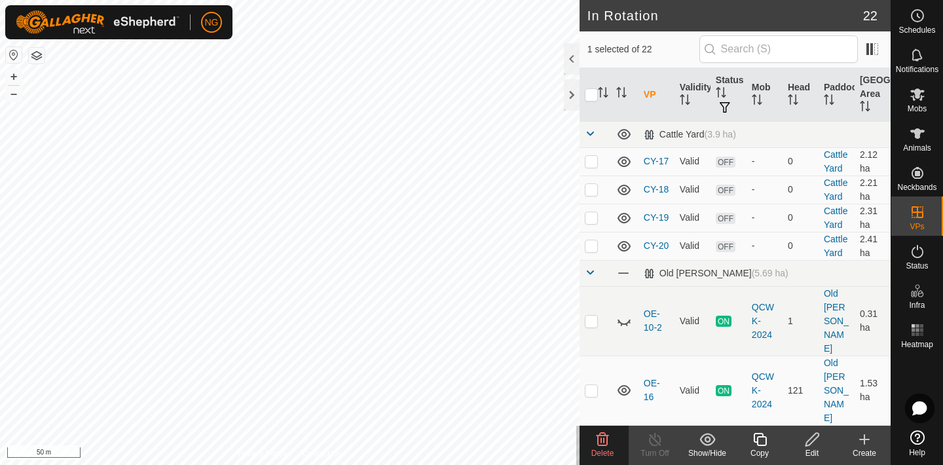
click at [763, 441] on icon at bounding box center [760, 440] width 16 height 16
